Goal: Task Accomplishment & Management: Complete application form

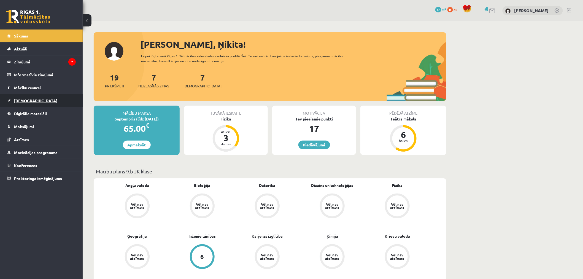
click at [31, 103] on link "[DEMOGRAPHIC_DATA]" at bounding box center [41, 100] width 69 height 13
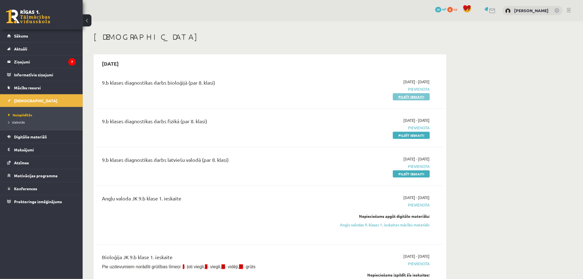
click at [407, 95] on link "Pildīt ieskaiti" at bounding box center [411, 96] width 37 height 7
drag, startPoint x: 117, startPoint y: 81, endPoint x: 208, endPoint y: 81, distance: 91.0
click at [208, 81] on div "9.b klases diagnostikas darbs bioloģijā (par 8. klasi)" at bounding box center [210, 84] width 216 height 10
click at [411, 97] on link "Pildīt ieskaiti" at bounding box center [411, 96] width 37 height 7
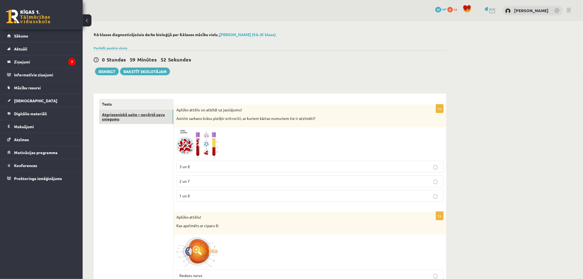
click at [120, 122] on link "Atgriezeniskā saite – novērtē savu sniegumu" at bounding box center [136, 116] width 74 height 15
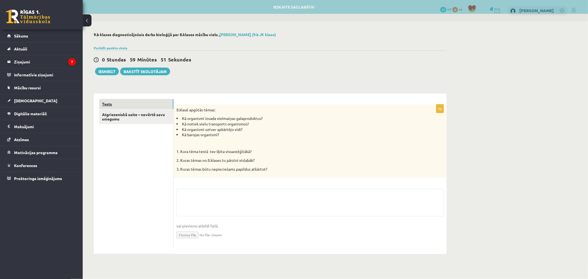
click at [136, 109] on link "Tests" at bounding box center [136, 104] width 74 height 10
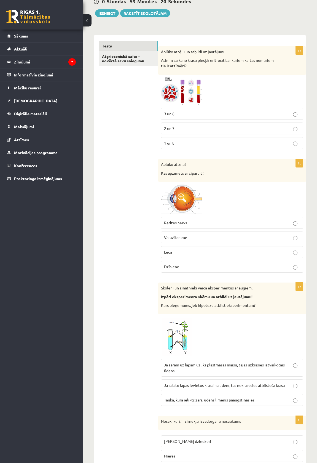
scroll to position [62, 0]
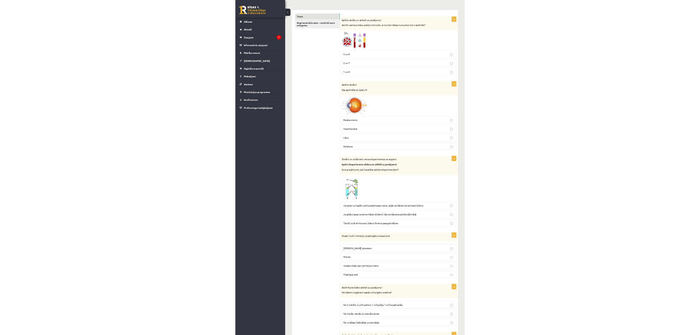
scroll to position [68, 0]
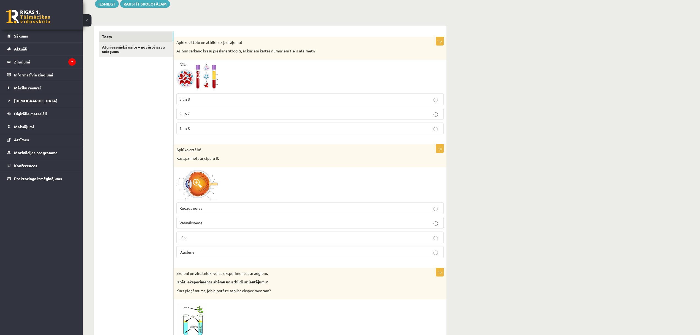
click at [197, 127] on p "1 un 8" at bounding box center [309, 128] width 261 height 6
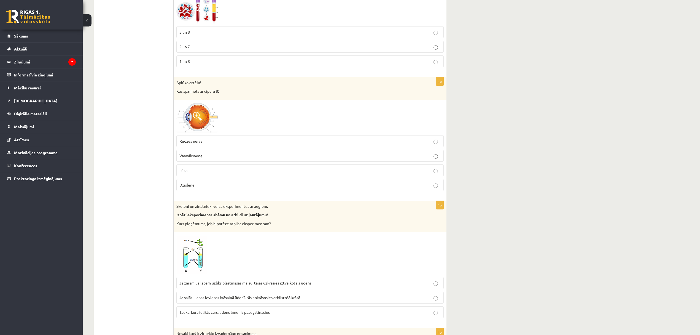
scroll to position [166, 0]
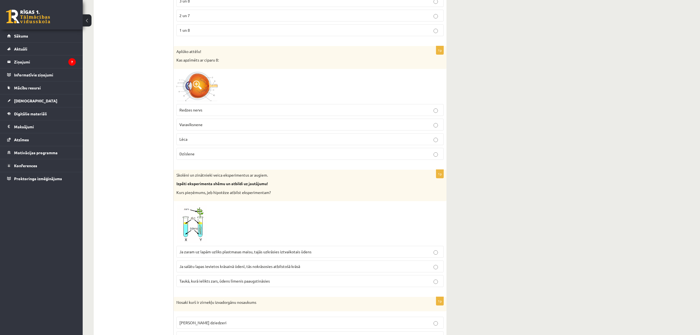
click at [194, 113] on p "Redzes nervs" at bounding box center [309, 110] width 261 height 6
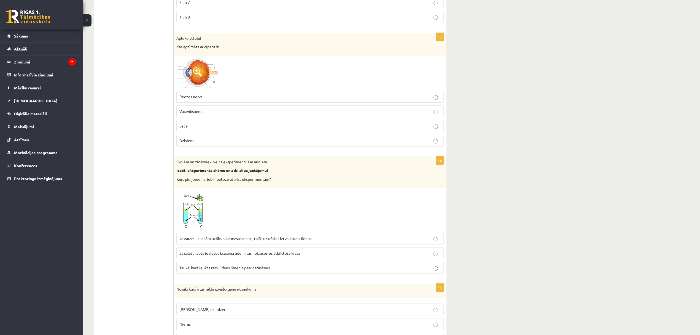
scroll to position [214, 0]
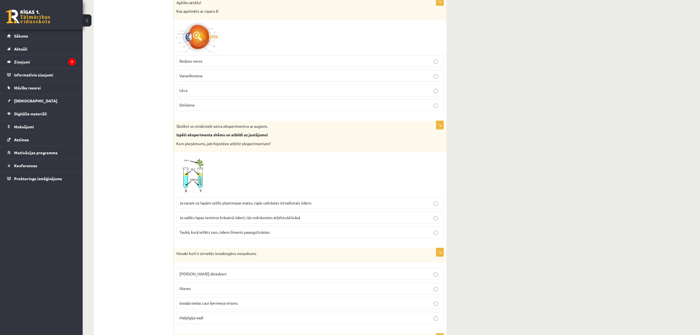
click at [257, 205] on span "Ja zaram uz lapām uzliks plastmasas maisu, tajās uzkrāsies iztvaikotais ūdens" at bounding box center [245, 202] width 132 height 5
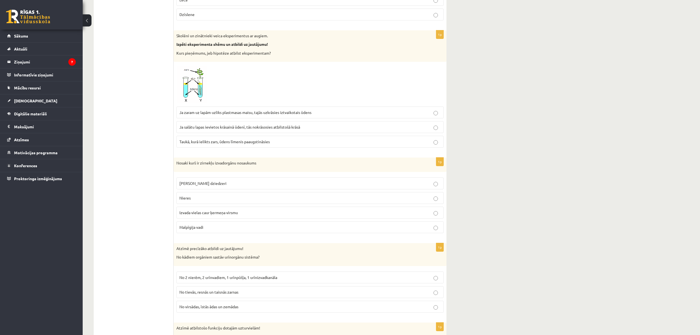
scroll to position [313, 0]
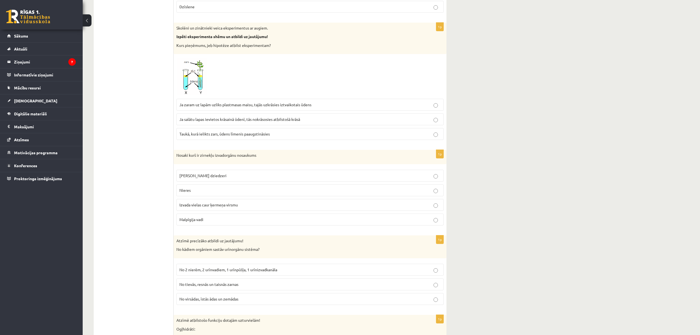
click at [222, 219] on p "Malpīgija vadi" at bounding box center [309, 219] width 261 height 6
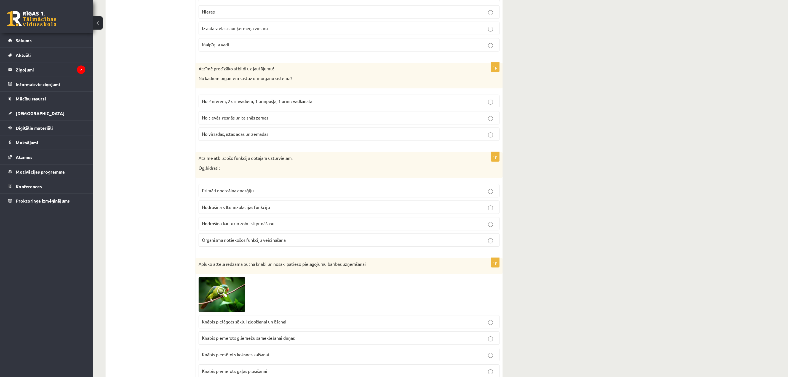
scroll to position [460, 0]
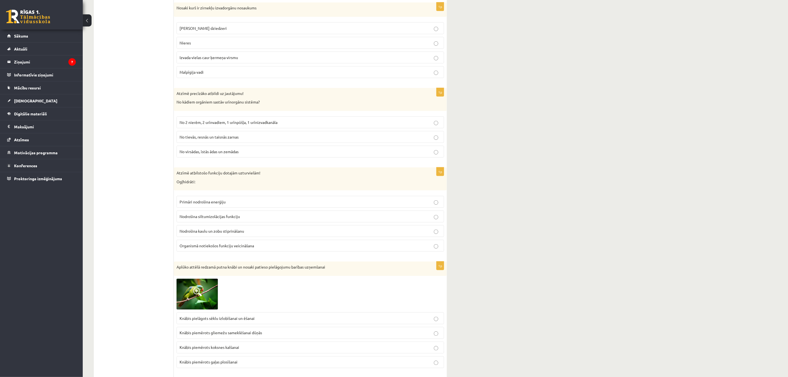
drag, startPoint x: 110, startPoint y: 133, endPoint x: 114, endPoint y: 133, distance: 3.3
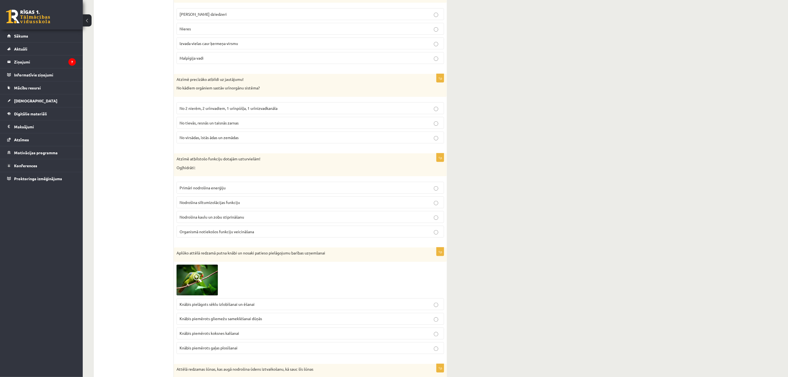
scroll to position [434, 0]
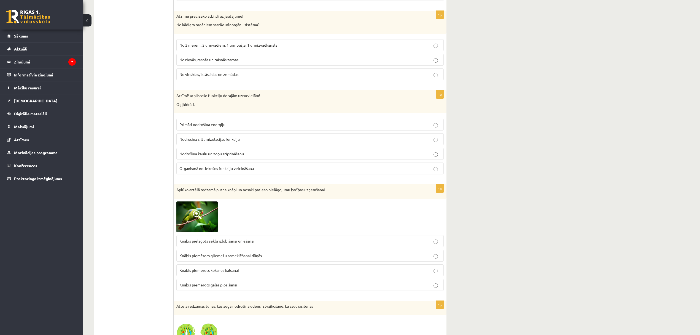
scroll to position [538, 0]
click at [211, 47] on span "No 2 nierēm, 2 urīnvadiem, 1 urīnpūšļa, 1 urīnizvadkanāla" at bounding box center [228, 44] width 98 height 5
click at [194, 126] on span "Primāri nodrošina enerģiju" at bounding box center [202, 123] width 46 height 5
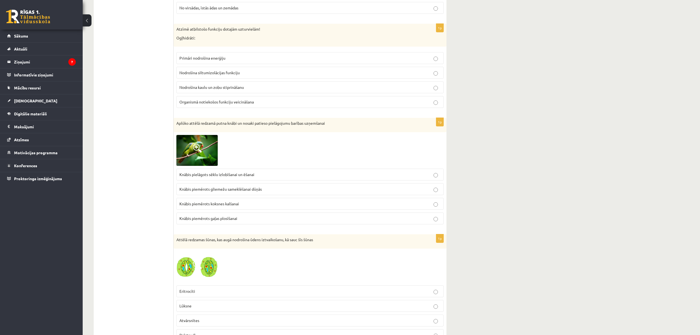
scroll to position [636, 0]
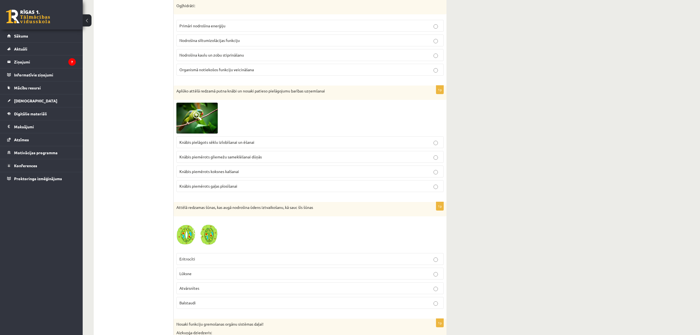
click at [187, 145] on p "Knābis pielāgots sēklu izlobīšanai un ēšanai" at bounding box center [309, 142] width 261 height 6
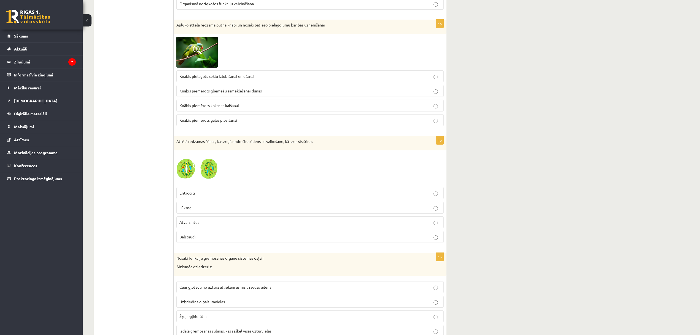
scroll to position [734, 0]
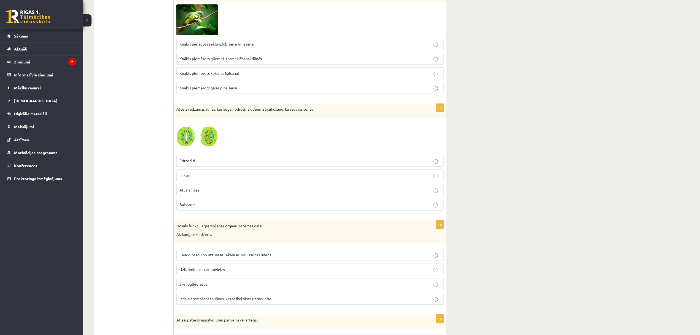
click at [203, 193] on p "Atvārsnītes" at bounding box center [309, 190] width 261 height 6
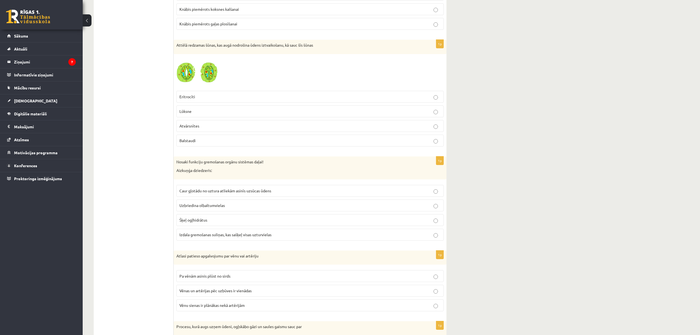
scroll to position [832, 0]
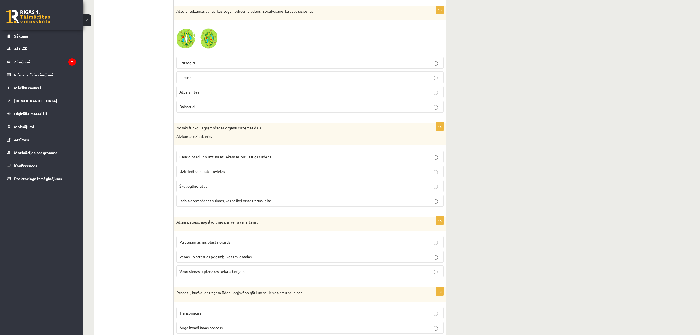
click at [220, 207] on label "Izdala gremošanas suliņas, kas sašķeļ visas uzturvielas" at bounding box center [309, 201] width 267 height 12
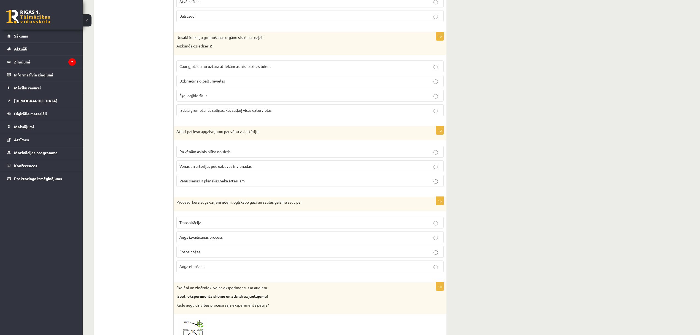
scroll to position [930, 0]
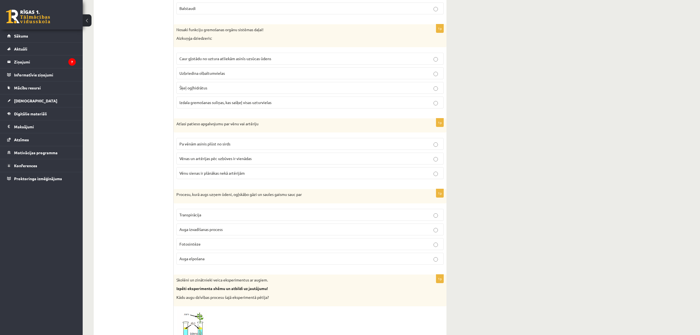
click at [202, 175] on span "Vēnu sienas ir plānākas nekā artērijām" at bounding box center [211, 172] width 65 height 5
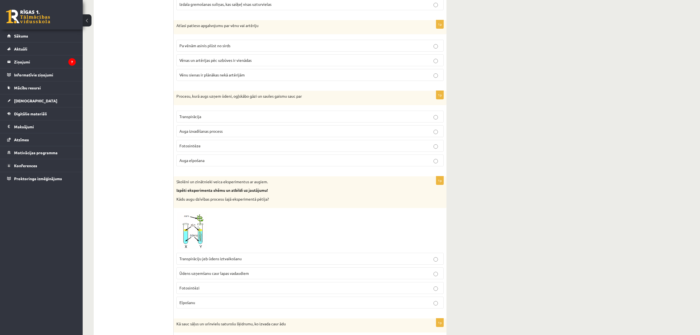
drag, startPoint x: 164, startPoint y: 176, endPoint x: 166, endPoint y: 184, distance: 7.5
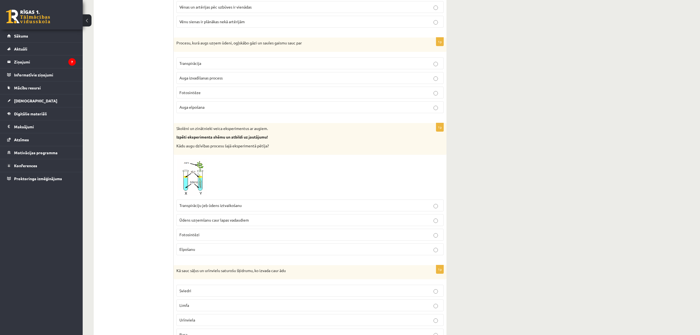
scroll to position [1082, 0]
click at [204, 95] on p "Fotosintēze" at bounding box center [309, 92] width 261 height 6
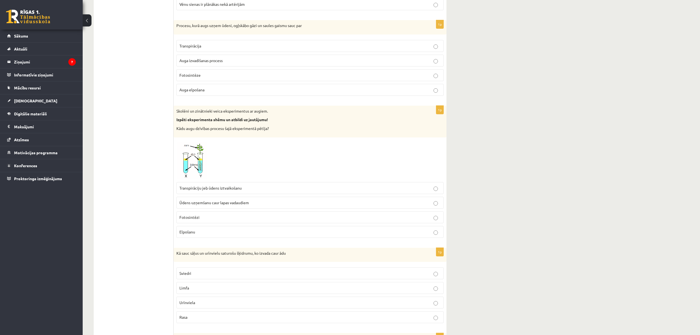
scroll to position [1131, 0]
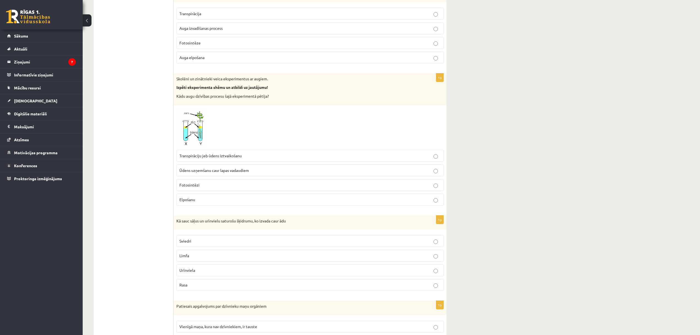
click at [203, 159] on p "Transpirāciju jeb ūdens iztvaikošanu" at bounding box center [309, 156] width 261 height 6
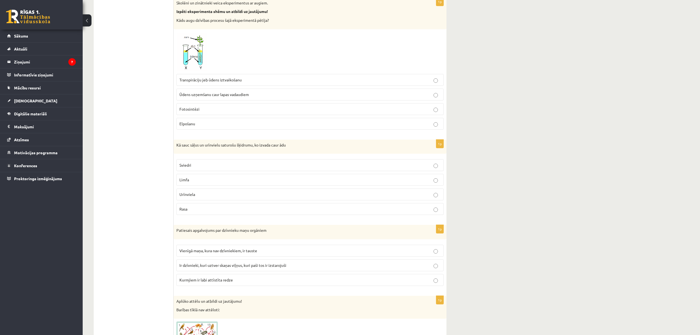
scroll to position [1229, 0]
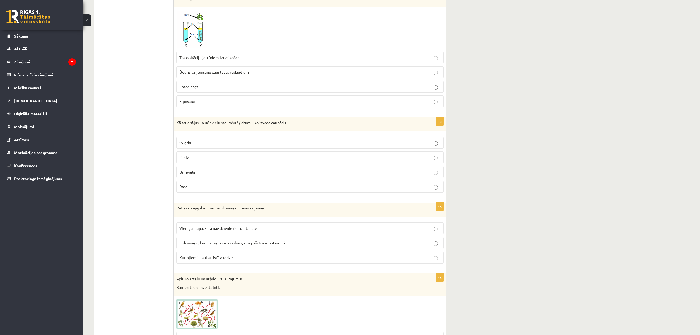
click at [200, 146] on p "Sviedri" at bounding box center [309, 143] width 261 height 6
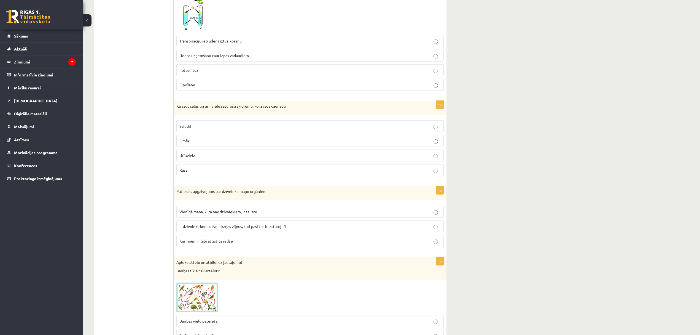
scroll to position [1278, 0]
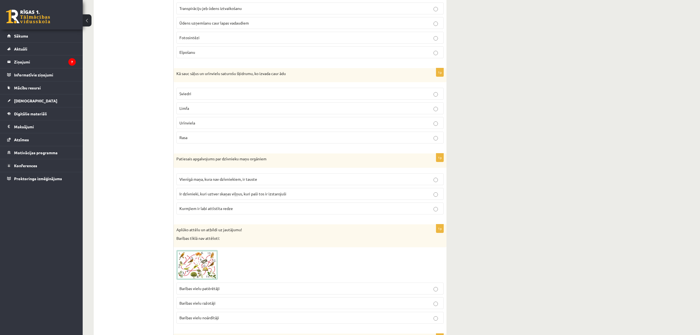
click at [209, 196] on span "Ir dzīvnieki, kuri uztver skaņas viļņus, kuri paši tos ir izstarojuši" at bounding box center [232, 193] width 107 height 5
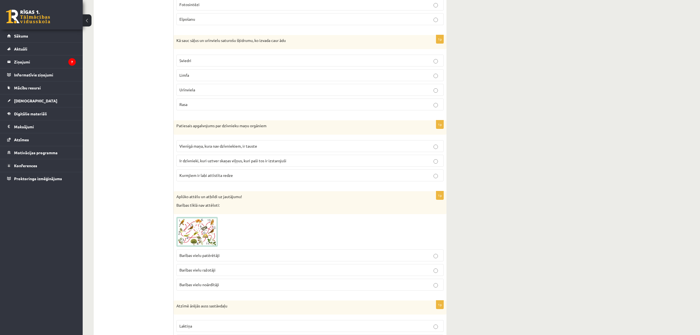
scroll to position [1376, 0]
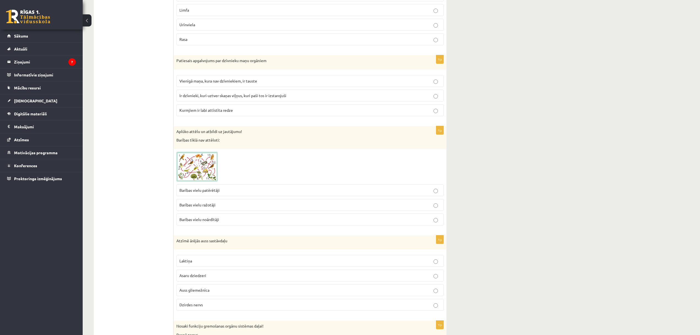
click at [216, 222] on span "Barības vielu noārdītāji" at bounding box center [199, 219] width 40 height 5
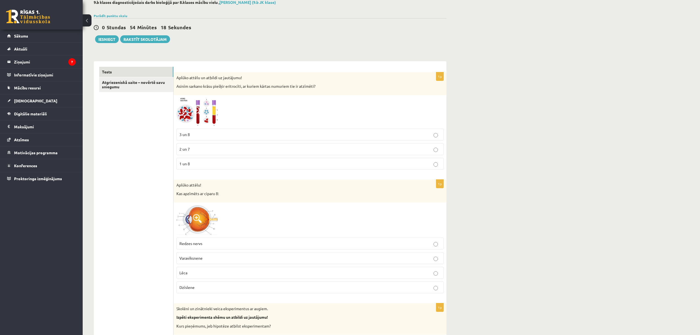
scroll to position [0, 0]
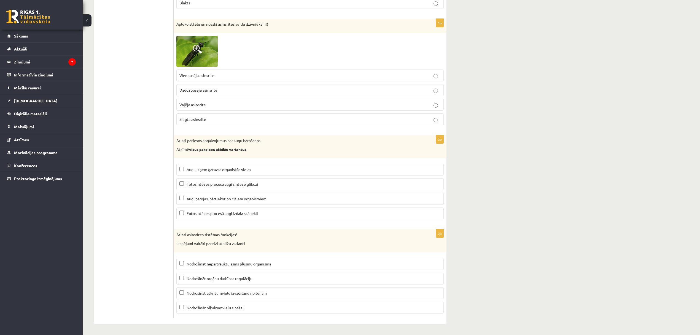
scroll to position [2539, 0]
drag, startPoint x: 122, startPoint y: 178, endPoint x: 125, endPoint y: 178, distance: 3.3
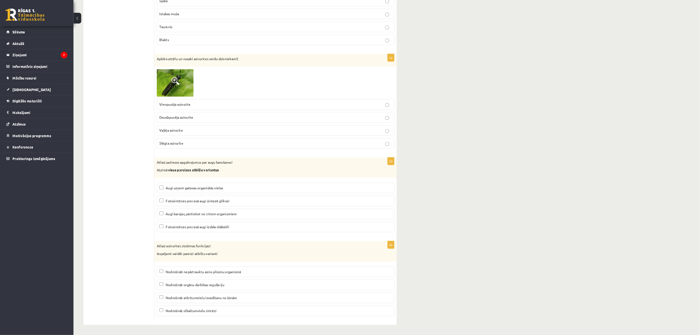
scroll to position [2504, 0]
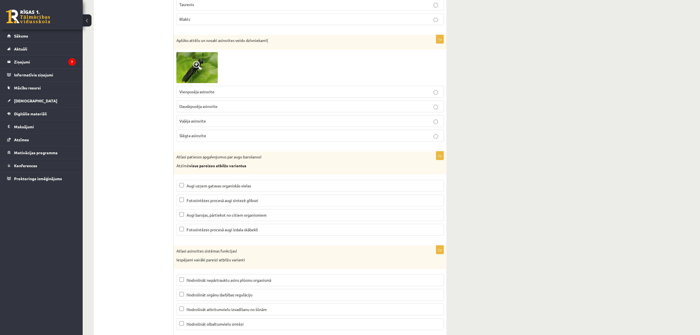
click at [191, 124] on p "Vaļēja asinsrite" at bounding box center [309, 121] width 261 height 6
click at [192, 127] on label "Vaļēja asinsrite" at bounding box center [309, 121] width 267 height 12
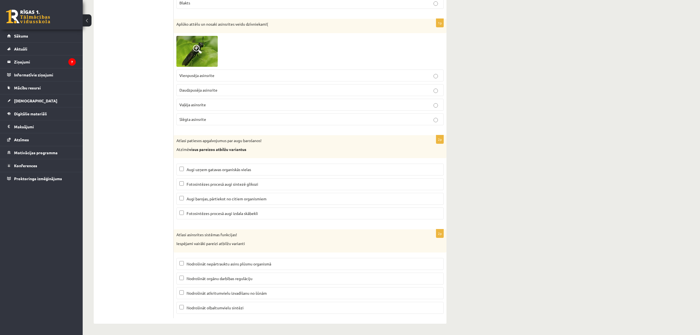
click at [203, 171] on label "Augi uzņem gatavas organiskās vielas" at bounding box center [309, 169] width 267 height 12
click at [202, 181] on span "Fotosintēzes procesā augi sintezē glikozi" at bounding box center [223, 183] width 72 height 5
click at [201, 178] on label "Fotosintēzes procesā augi sintezē glikozi" at bounding box center [309, 184] width 267 height 12
click at [202, 168] on span "Augi uzņem gatavas organiskās vielas" at bounding box center [219, 169] width 65 height 5
click at [254, 216] on label "Fotosintēzes procesā augi izdala skābekli" at bounding box center [309, 213] width 267 height 12
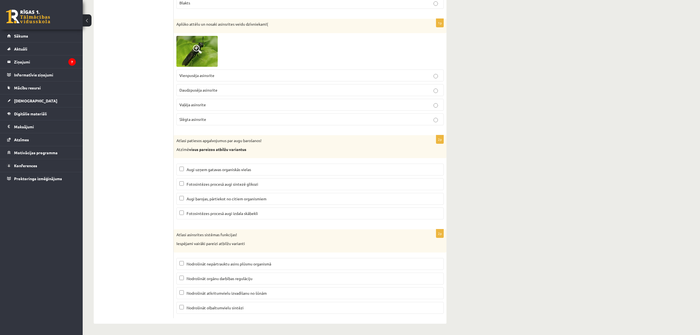
click at [254, 186] on p "Fotosintēzes procesā augi sintezē glikozi" at bounding box center [309, 184] width 261 height 6
click at [255, 279] on p "Nodrošināt orgānu darbības regulāciju" at bounding box center [309, 278] width 261 height 6
click at [270, 279] on p "Nodrošināt atkritumvielu izvadīšanu no šūnām" at bounding box center [309, 293] width 261 height 6
click at [268, 261] on span "Nodrošināt nepārtrauktu asins plūsmu organismā" at bounding box center [229, 263] width 85 height 5
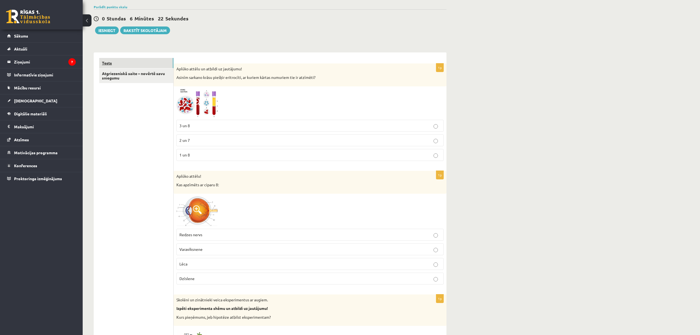
scroll to position [49, 0]
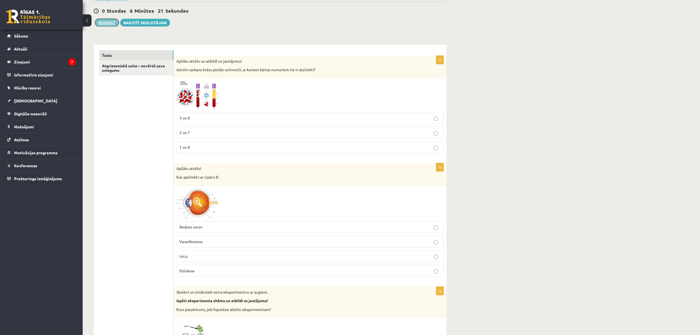
click at [106, 22] on button "Iesniegt" at bounding box center [107, 23] width 24 height 8
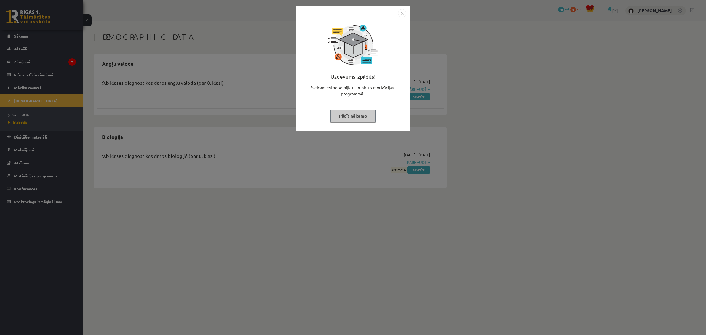
click at [362, 115] on button "Pildīt nākamo" at bounding box center [352, 115] width 45 height 13
